Goal: Task Accomplishment & Management: Use online tool/utility

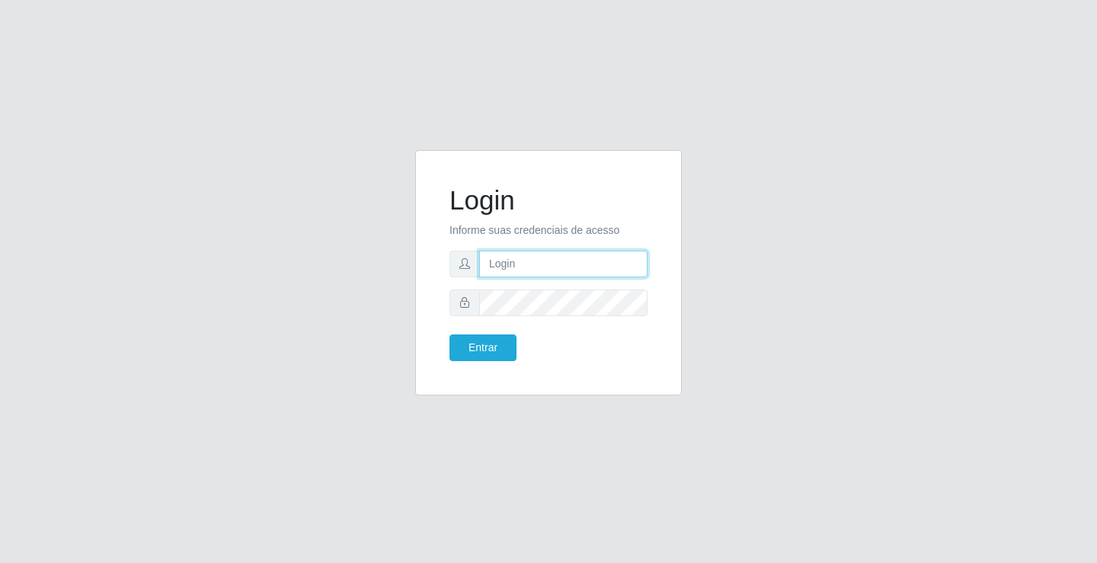
click at [514, 262] on input "text" at bounding box center [563, 264] width 168 height 27
type input "zivaneide@ideal"
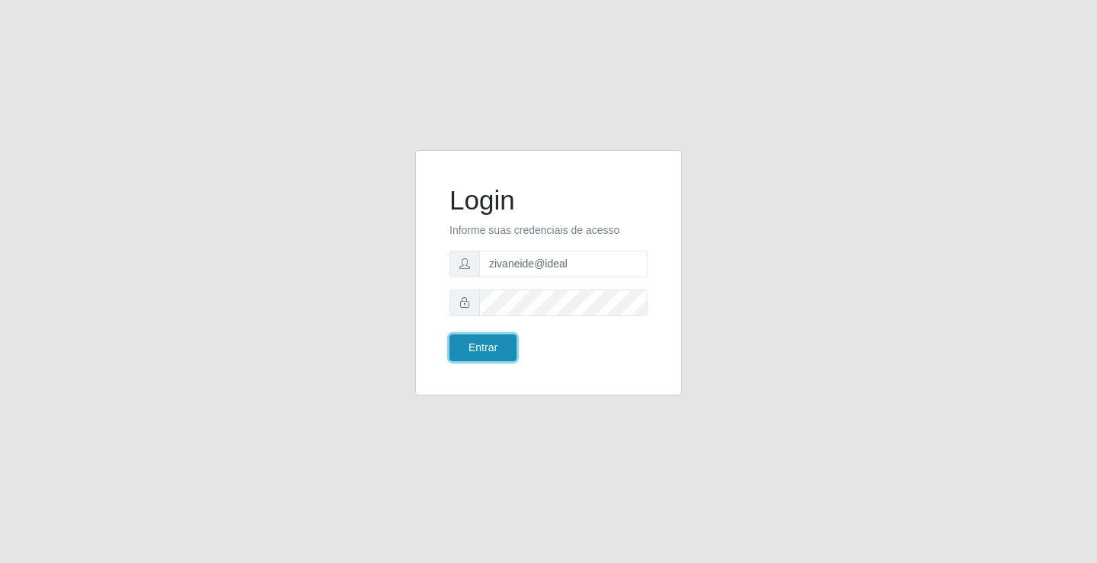
click at [494, 351] on button "Entrar" at bounding box center [483, 348] width 67 height 27
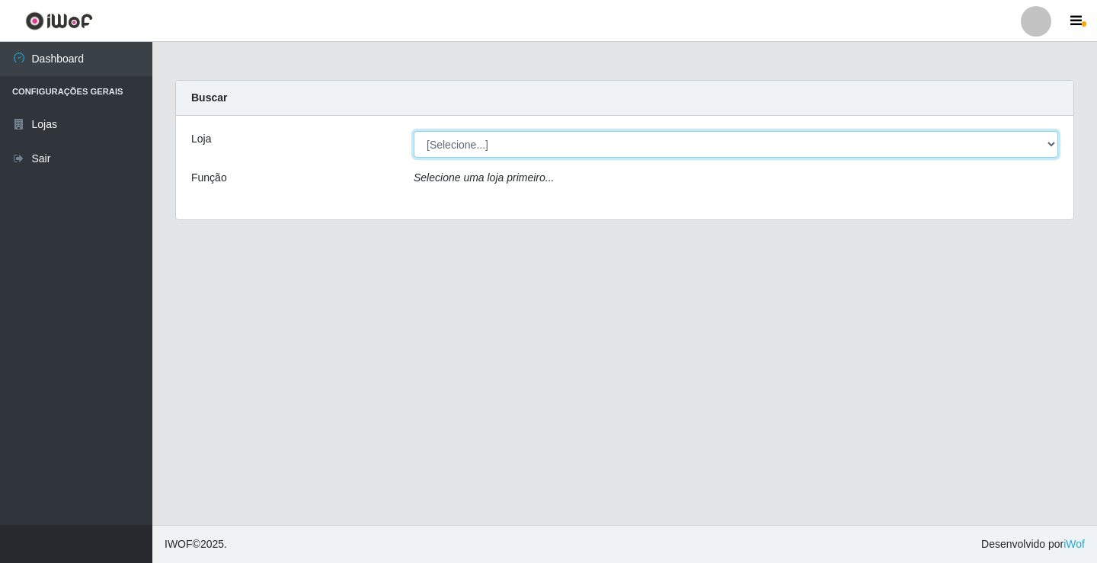
click at [1054, 149] on select "[Selecione...] Ideal - Conceição" at bounding box center [736, 144] width 645 height 27
select select "231"
click at [414, 131] on select "[Selecione...] Ideal - Conceição" at bounding box center [736, 144] width 645 height 27
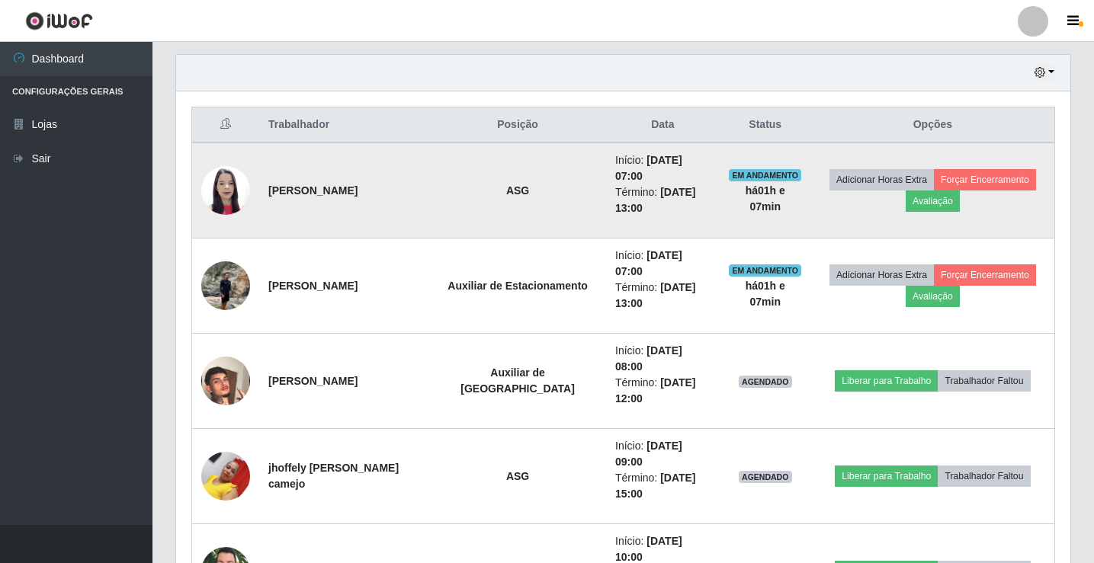
scroll to position [559, 0]
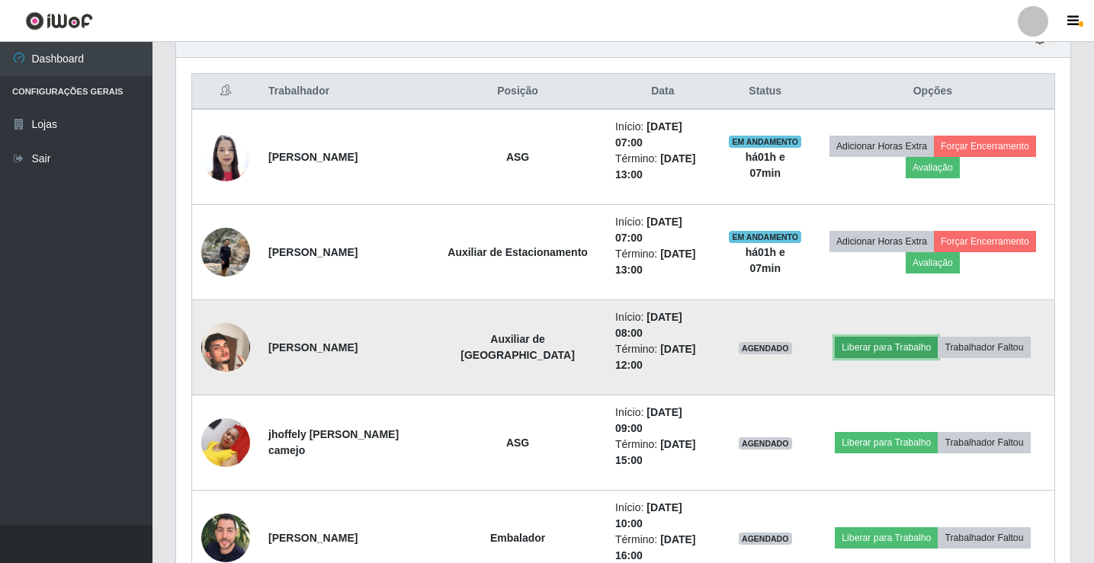
click at [878, 337] on button "Liberar para Trabalho" at bounding box center [886, 347] width 103 height 21
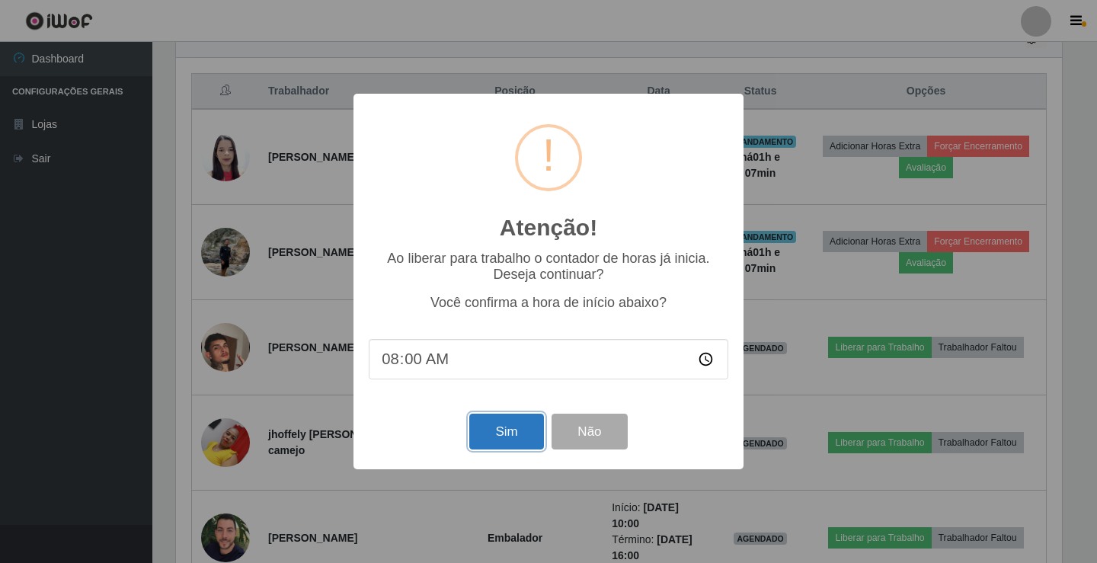
click at [527, 431] on button "Sim" at bounding box center [506, 432] width 74 height 36
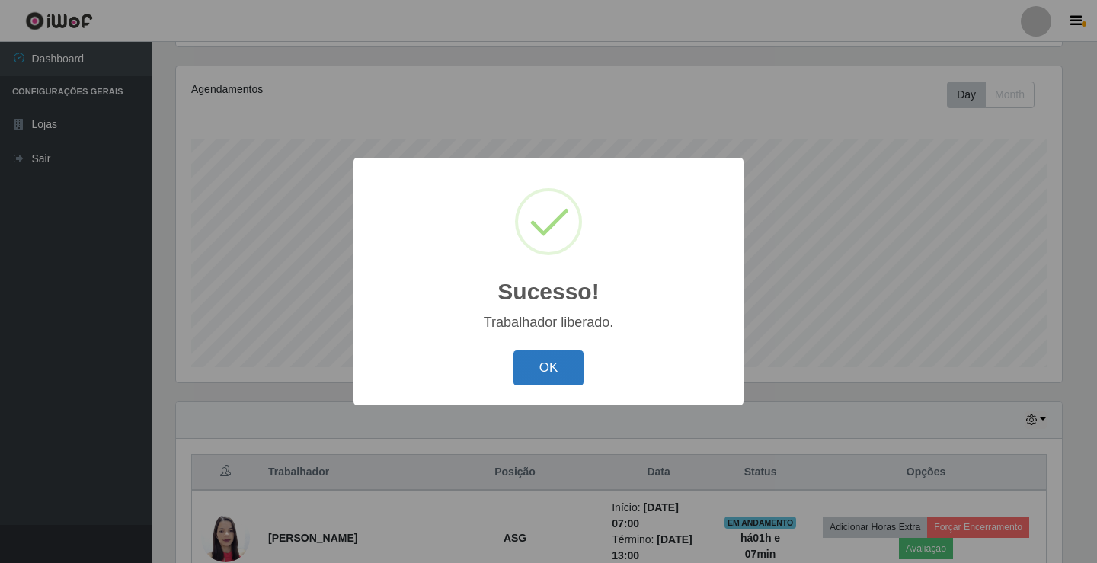
click at [559, 375] on button "OK" at bounding box center [549, 369] width 71 height 36
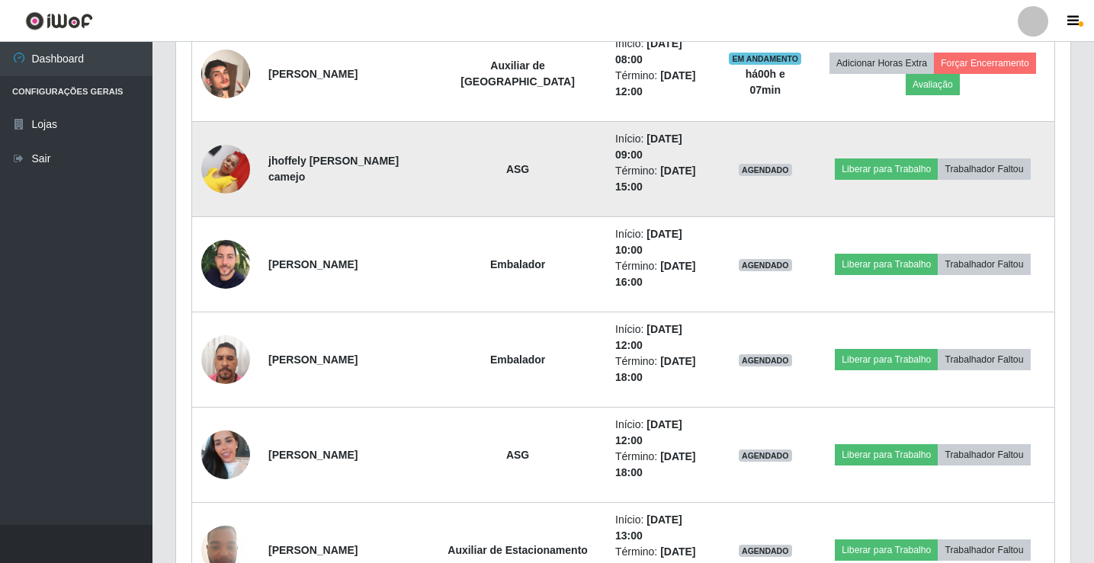
scroll to position [863, 0]
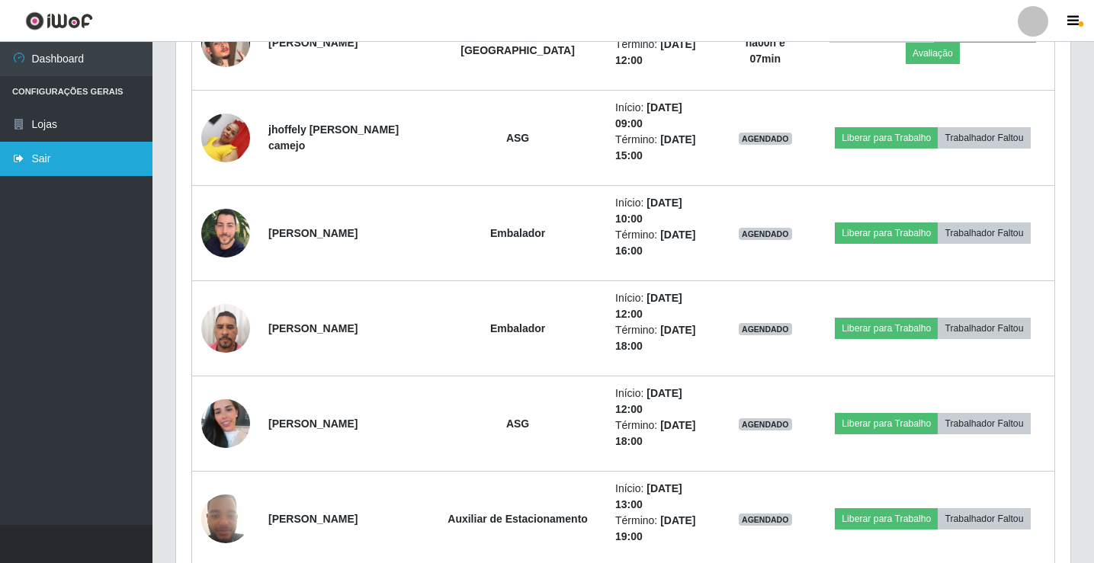
click at [61, 172] on link "Sair" at bounding box center [76, 159] width 152 height 34
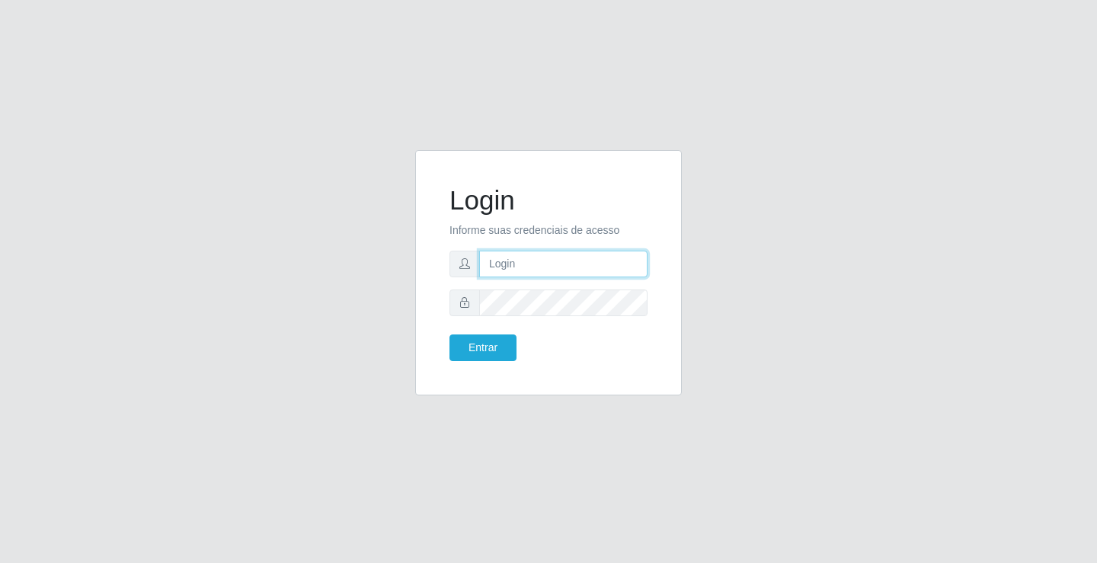
click at [565, 257] on input "text" at bounding box center [563, 264] width 168 height 27
click at [509, 261] on input "text" at bounding box center [563, 264] width 168 height 27
type input "zivaneide@ideal"
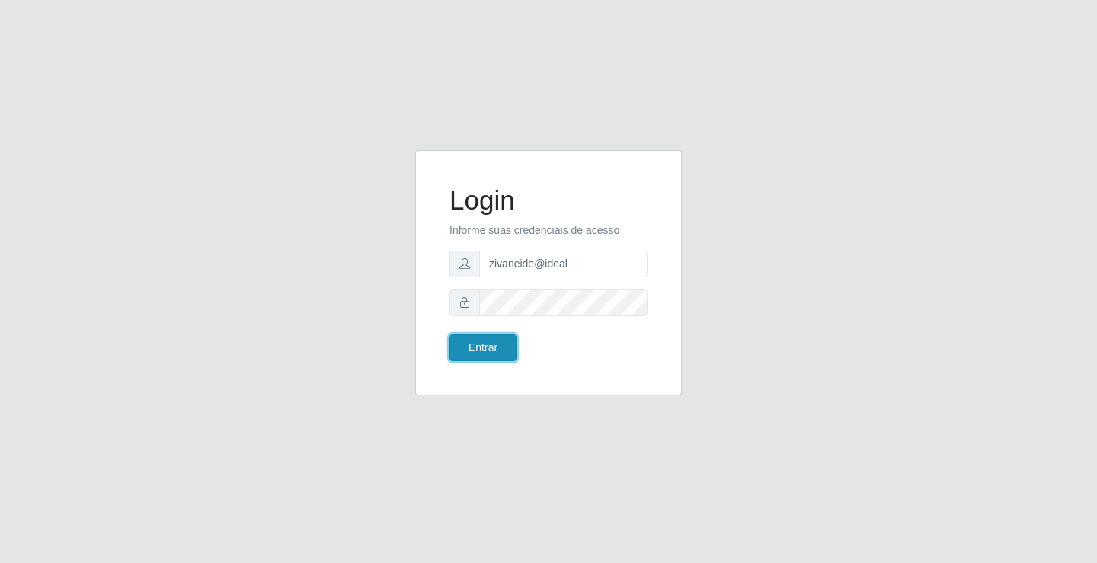
click at [450, 347] on button "Entrar" at bounding box center [483, 348] width 67 height 27
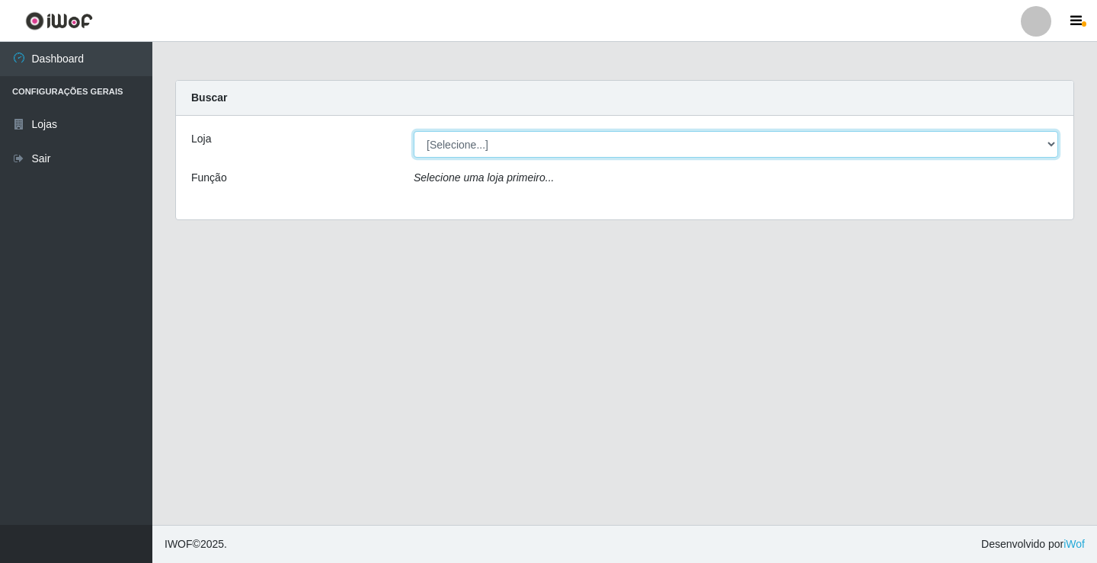
click at [1056, 145] on select "[Selecione...] Ideal - Conceição" at bounding box center [736, 144] width 645 height 27
select select "231"
click at [414, 131] on select "[Selecione...] Ideal - Conceição" at bounding box center [736, 144] width 645 height 27
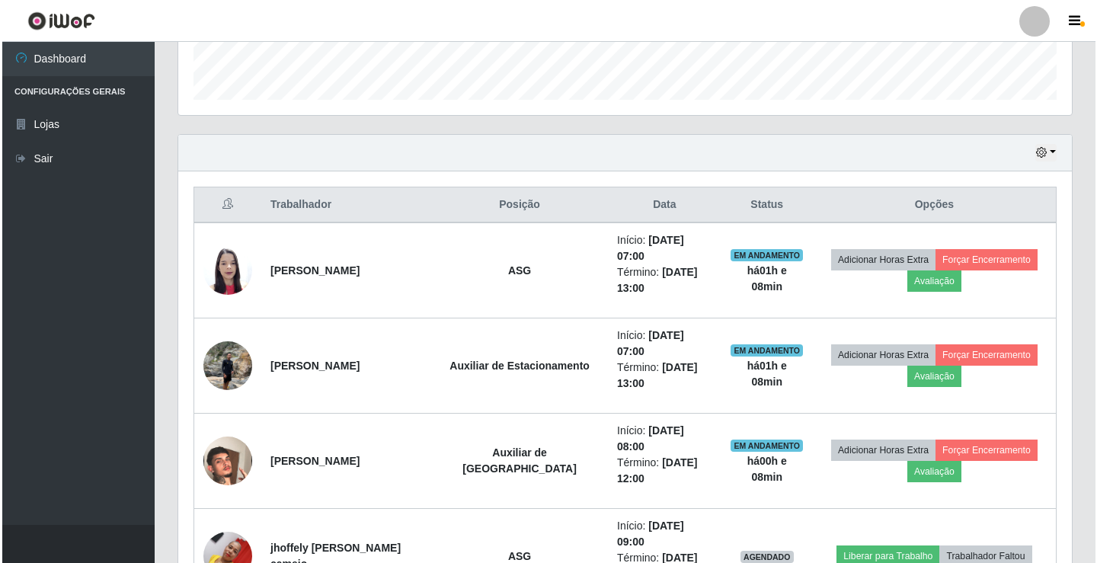
scroll to position [533, 0]
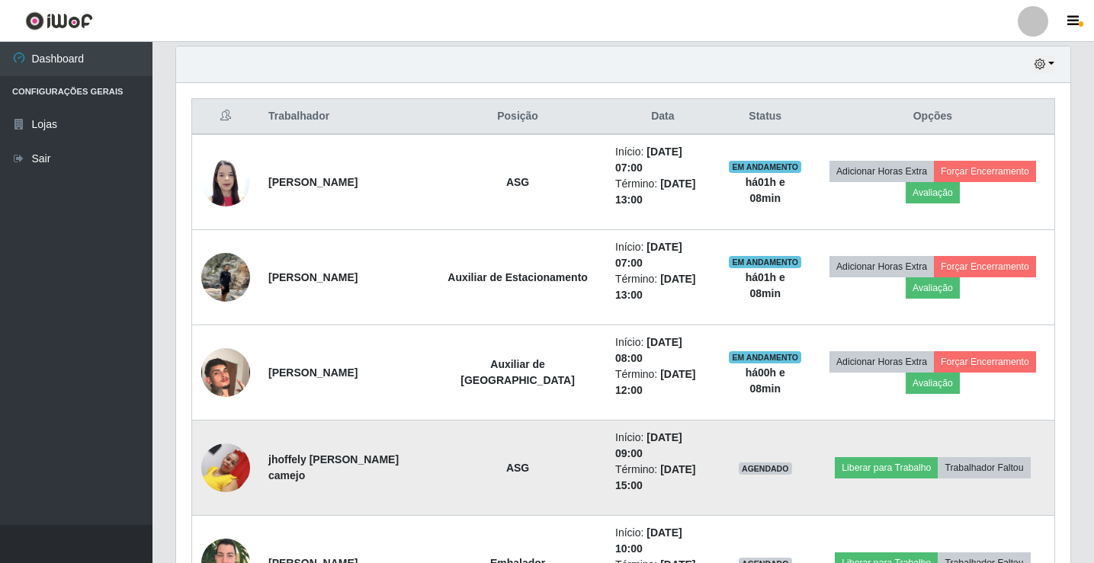
click at [208, 435] on img at bounding box center [225, 467] width 49 height 65
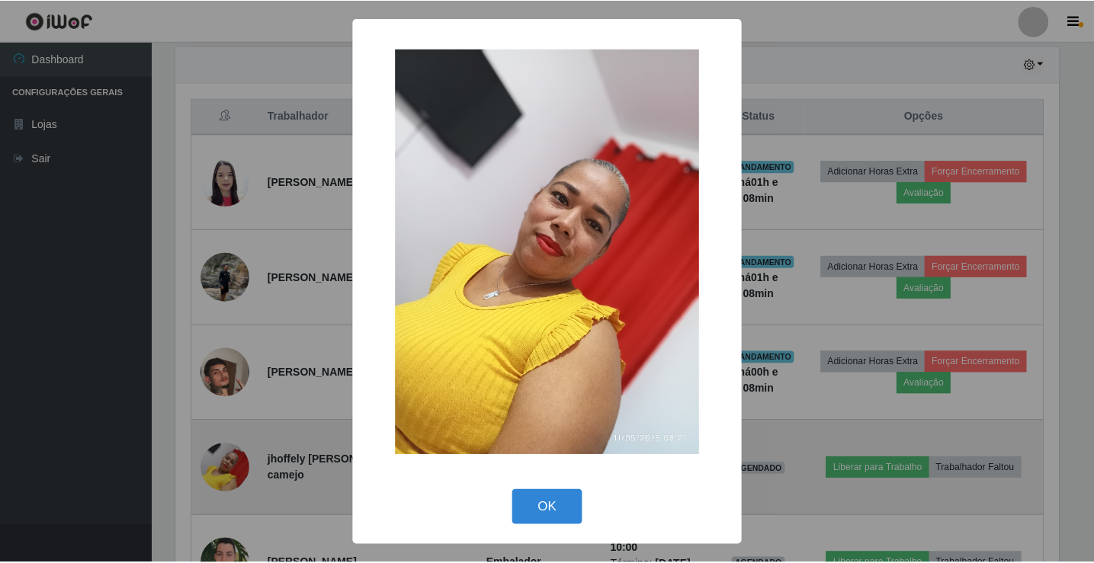
scroll to position [316, 886]
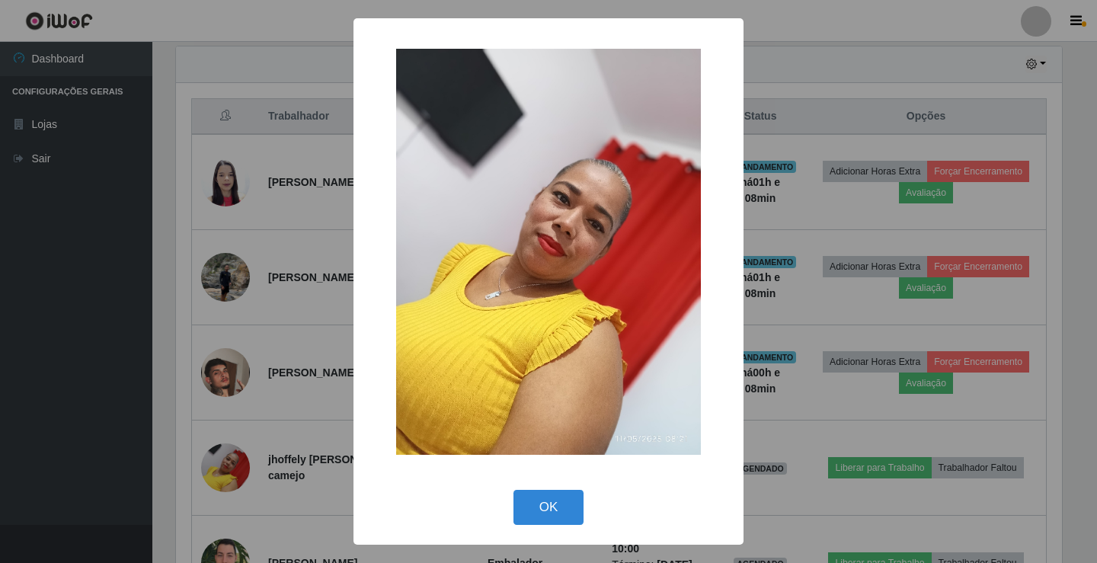
click at [318, 453] on div "× OK Cancel" at bounding box center [548, 281] width 1097 height 563
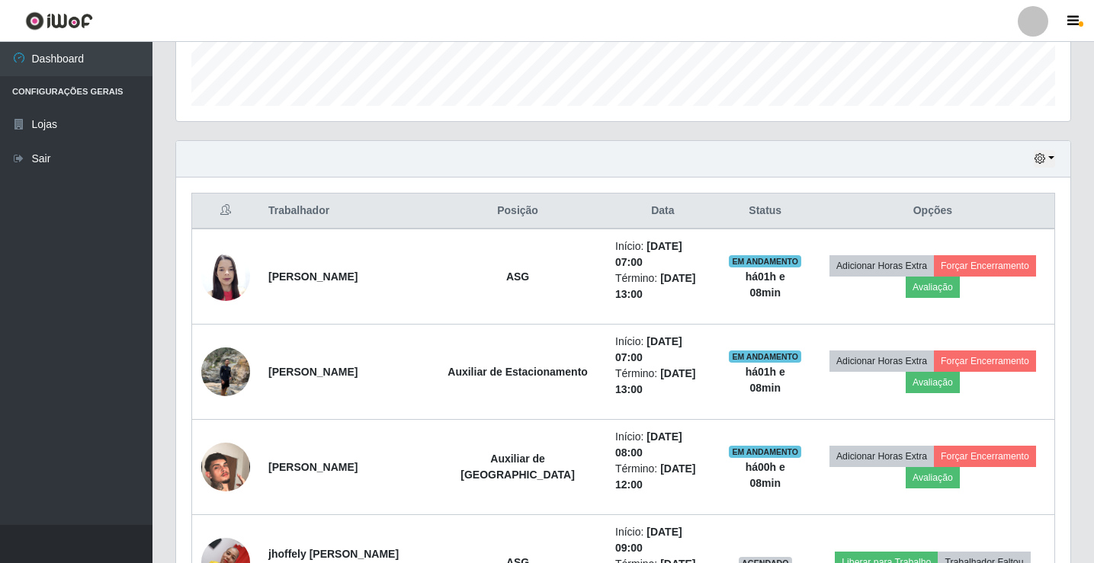
scroll to position [381, 0]
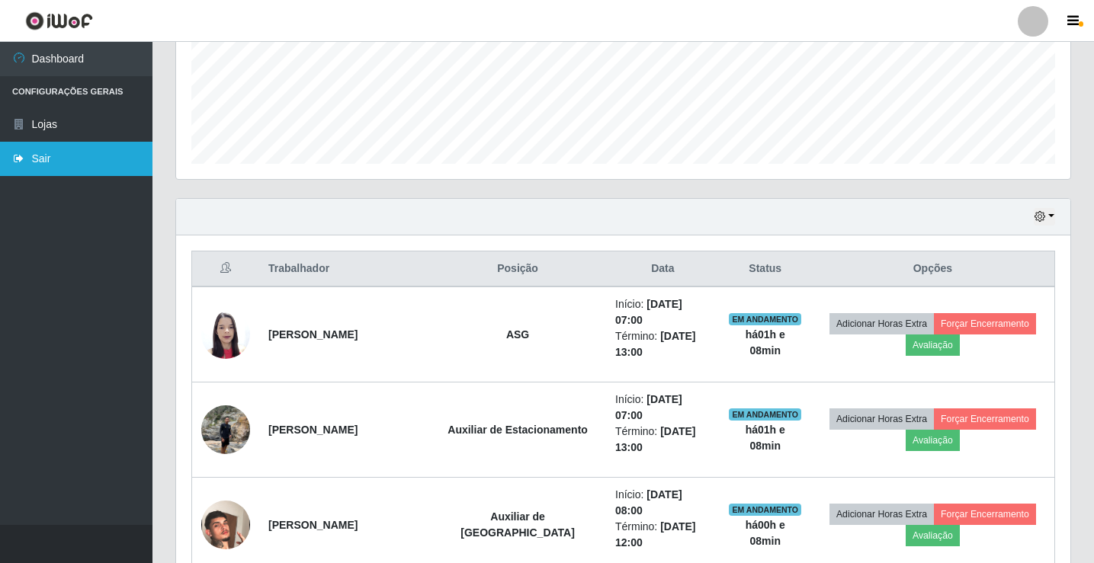
click at [88, 161] on link "Sair" at bounding box center [76, 159] width 152 height 34
